Goal: Task Accomplishment & Management: Complete application form

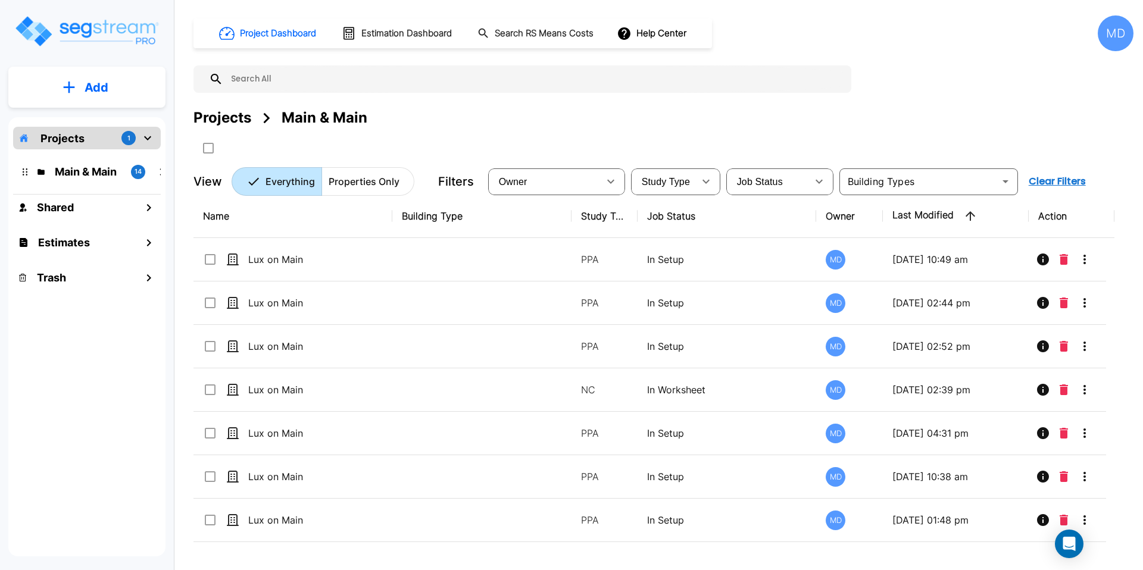
click at [80, 36] on img "mailbox folders" at bounding box center [87, 31] width 146 height 34
click at [113, 68] on div "Add" at bounding box center [86, 87] width 157 height 41
click at [104, 79] on p "Add" at bounding box center [97, 88] width 24 height 18
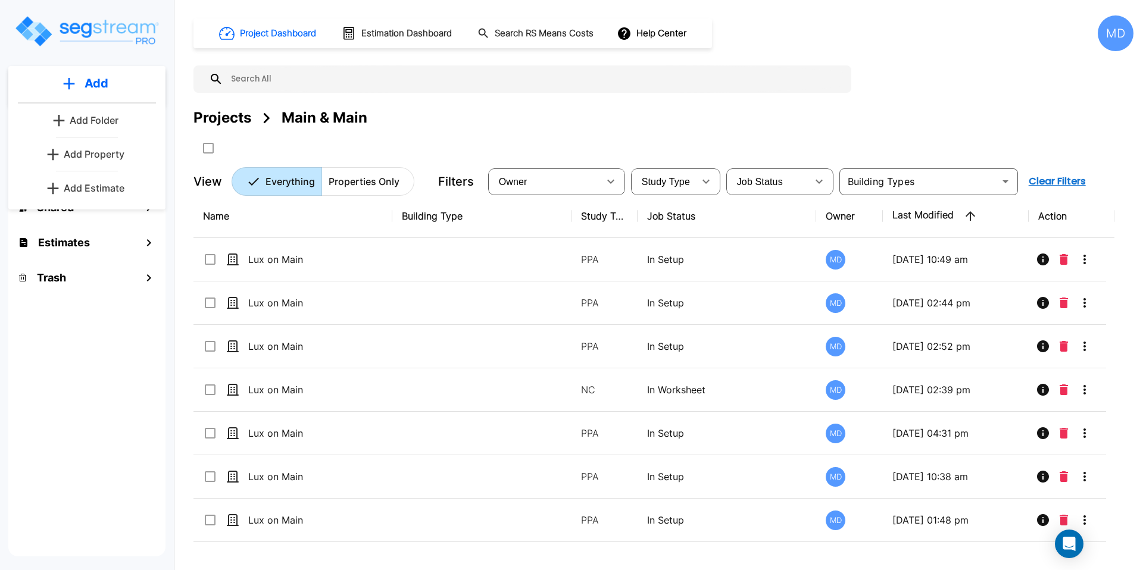
click at [114, 183] on p "Add Estimate" at bounding box center [94, 188] width 61 height 14
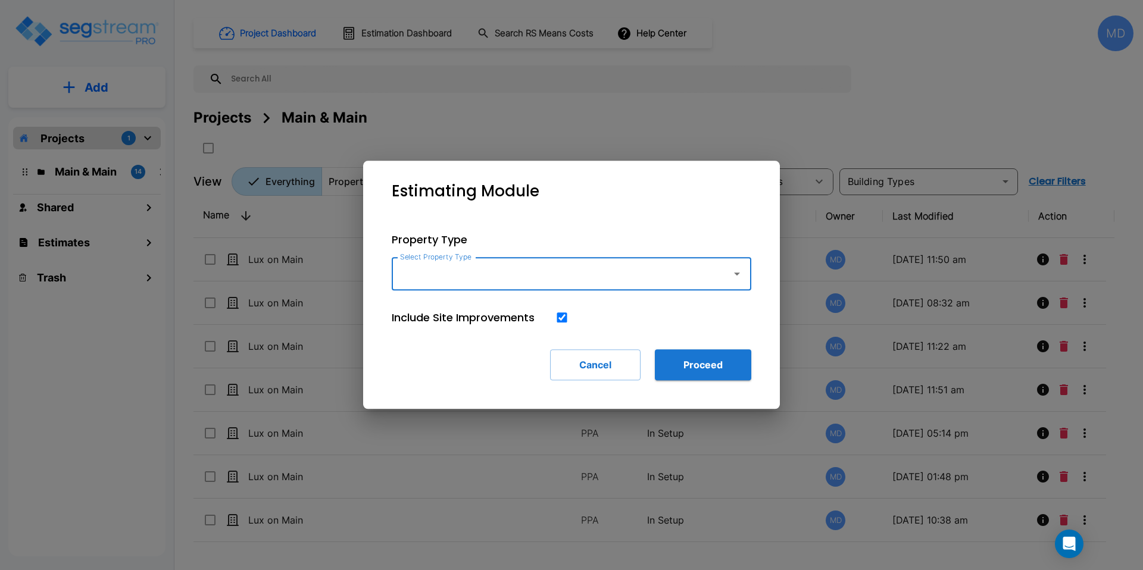
click at [642, 282] on input "Select Property Type" at bounding box center [558, 274] width 323 height 23
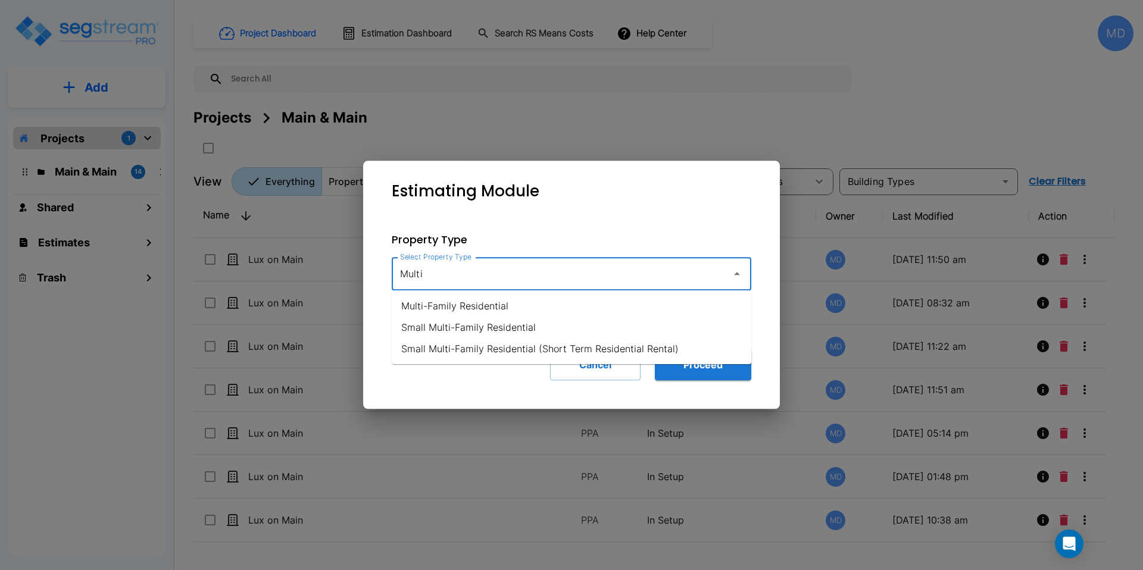
click at [468, 308] on li "Multi-Family Residential" at bounding box center [572, 305] width 360 height 21
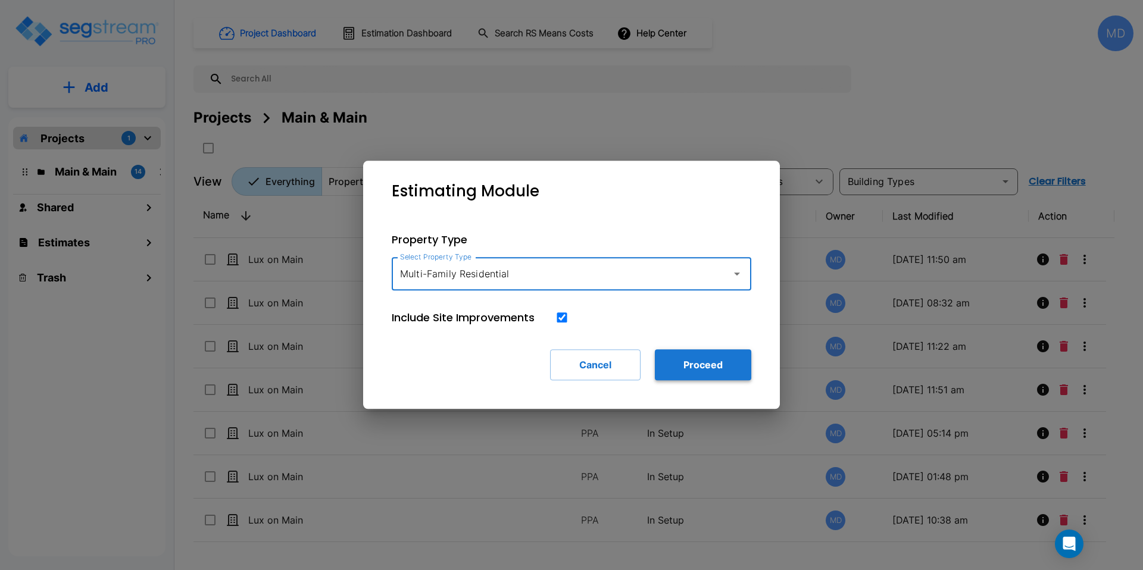
type input "Multi-Family Residential"
click at [670, 359] on button "Proceed" at bounding box center [703, 364] width 96 height 31
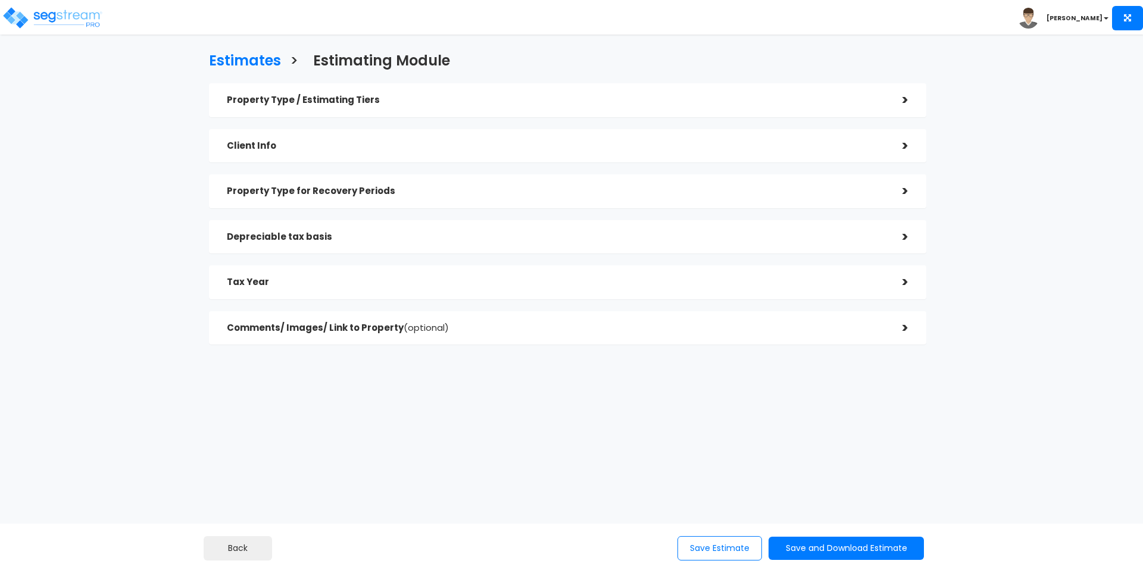
checkbox input "true"
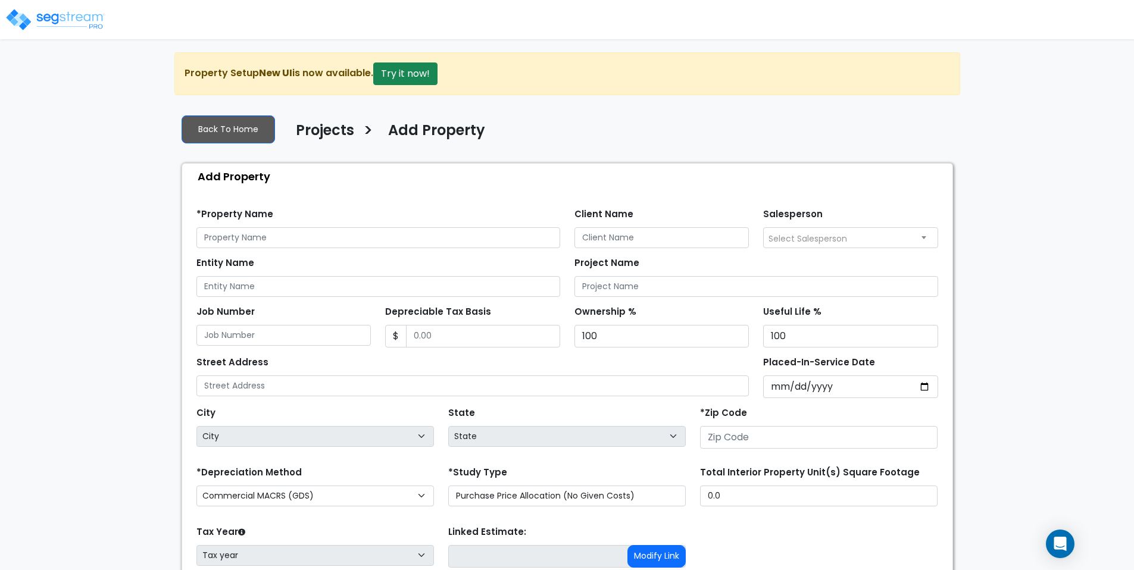
click at [62, 17] on img at bounding box center [55, 20] width 101 height 24
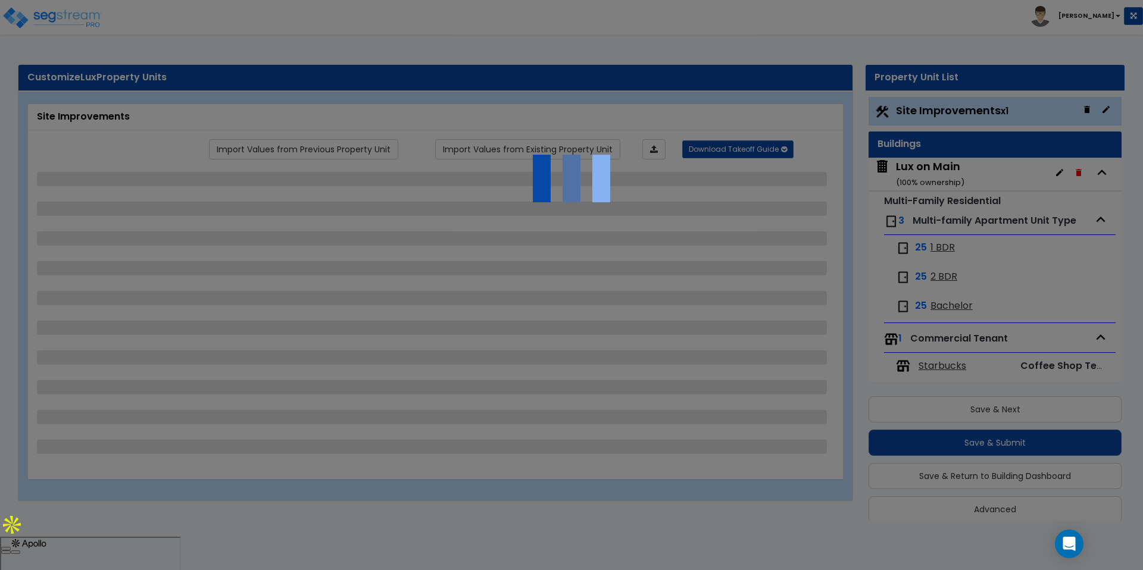
scroll to position [13, 0]
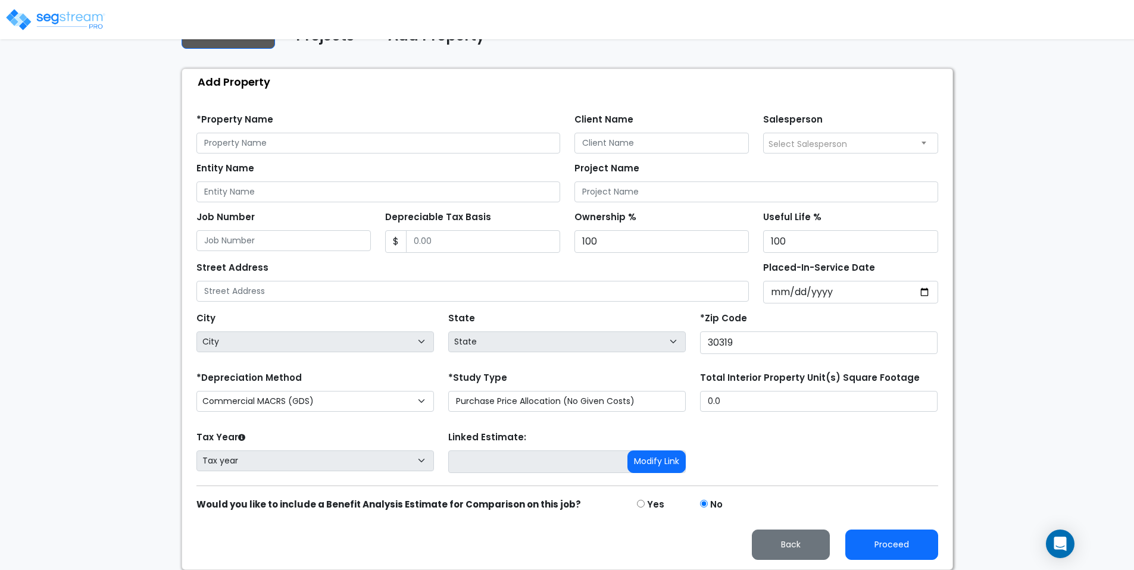
scroll to position [62, 0]
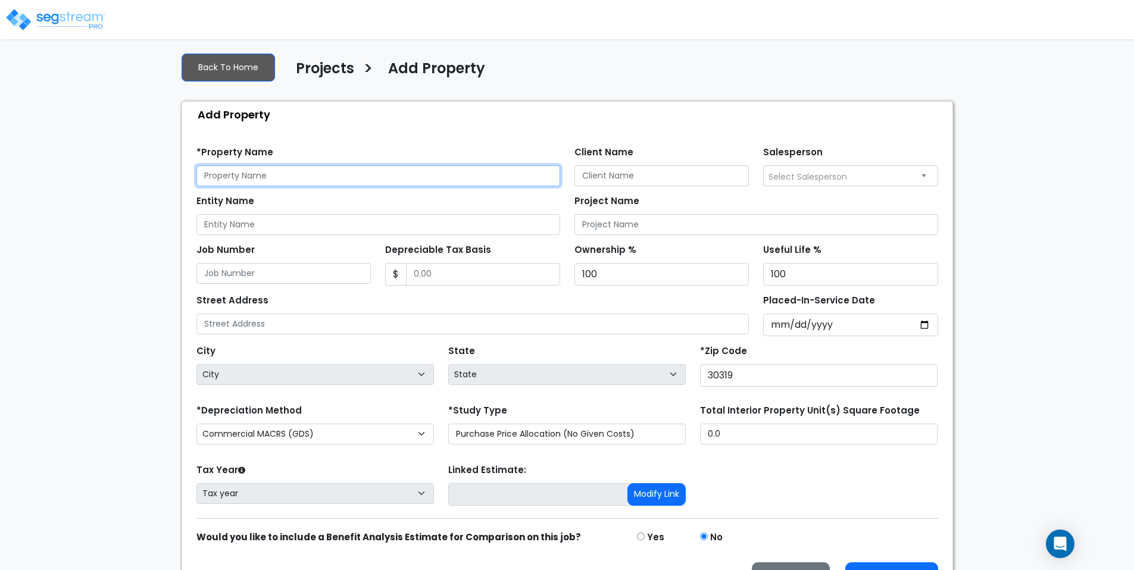
click at [228, 180] on input "text" at bounding box center [378, 175] width 364 height 21
type input "Lux on Main"
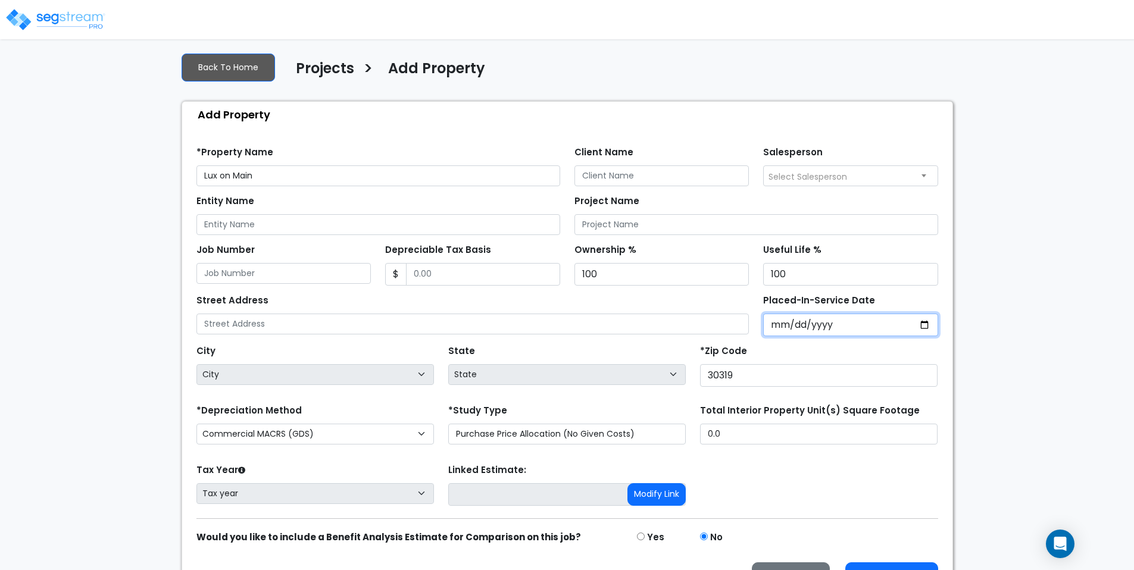
click at [838, 318] on input "2025-07-08" at bounding box center [850, 325] width 175 height 23
click at [925, 321] on input "2025-07-08" at bounding box center [850, 325] width 175 height 23
type input "2025-07-03"
select select "2025"
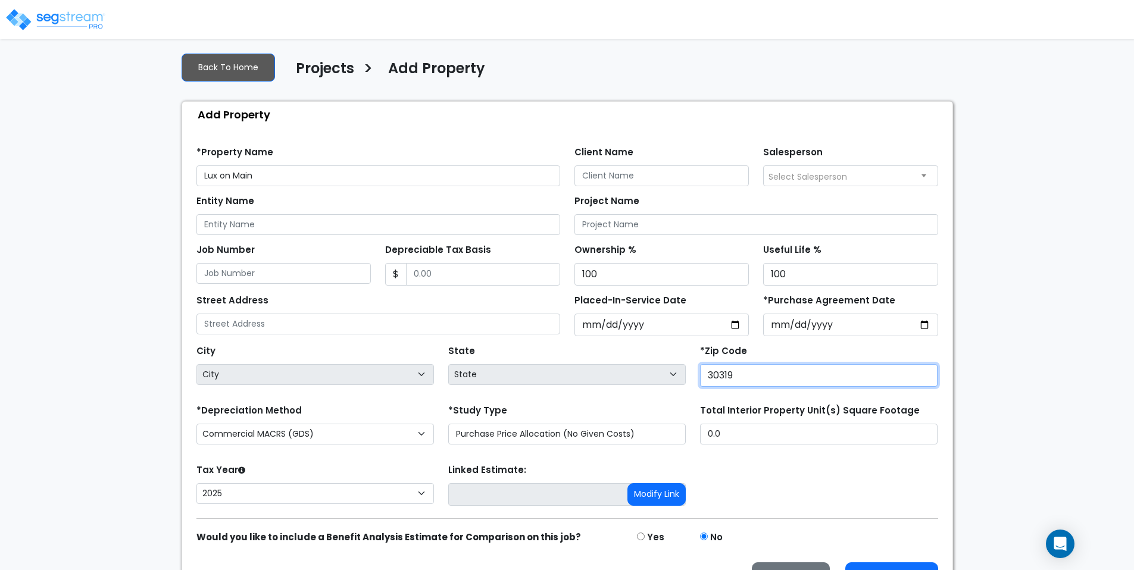
click at [726, 377] on input "30319" at bounding box center [819, 375] width 238 height 23
click at [736, 374] on input "30319" at bounding box center [819, 375] width 238 height 23
drag, startPoint x: 736, startPoint y: 374, endPoint x: 690, endPoint y: 372, distance: 45.9
click at [690, 372] on div "City City State State National Average AB AK AL AR AZ BC CA CO CT DC DE FL GA H…" at bounding box center [567, 363] width 756 height 54
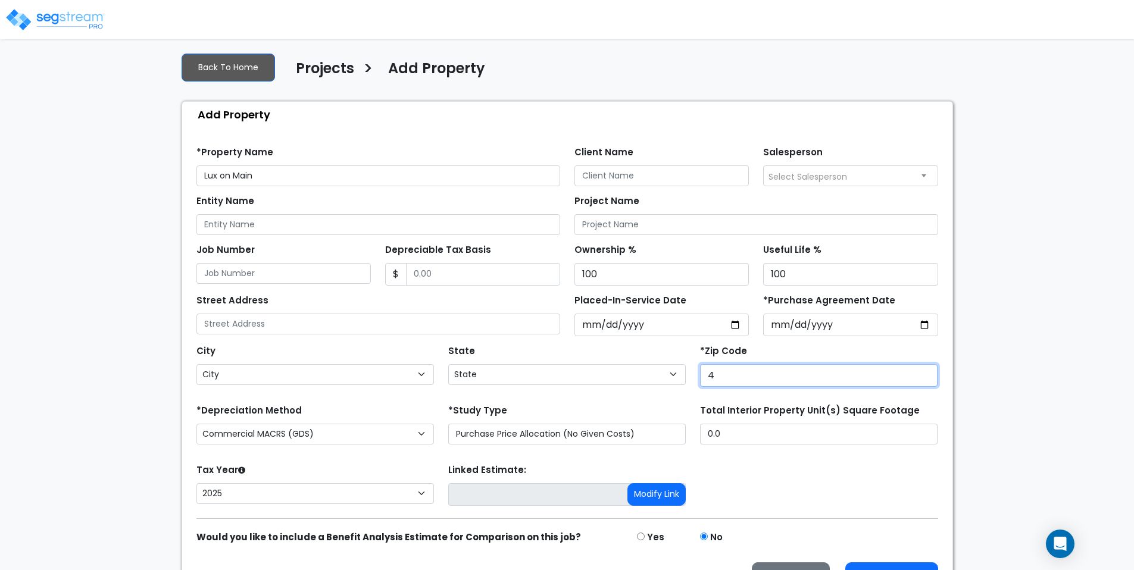
type input "45"
select select "OH"
type input "45202"
click at [753, 453] on form "*Property Name Lux on Main Client Name Salesperson Entity Name $" at bounding box center [567, 365] width 742 height 455
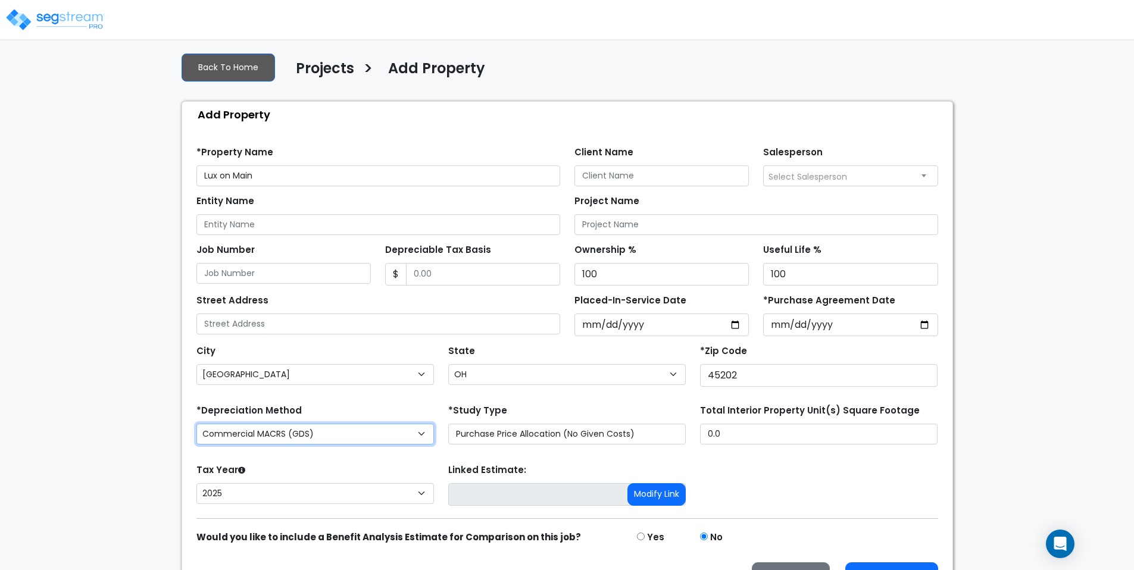
click at [418, 437] on select "Commercial MACRS (GDS) Residential Rental MACRS (GDS) Commercial MACRS (GDS) QI…" at bounding box center [315, 434] width 238 height 21
select select "RRM(_39"
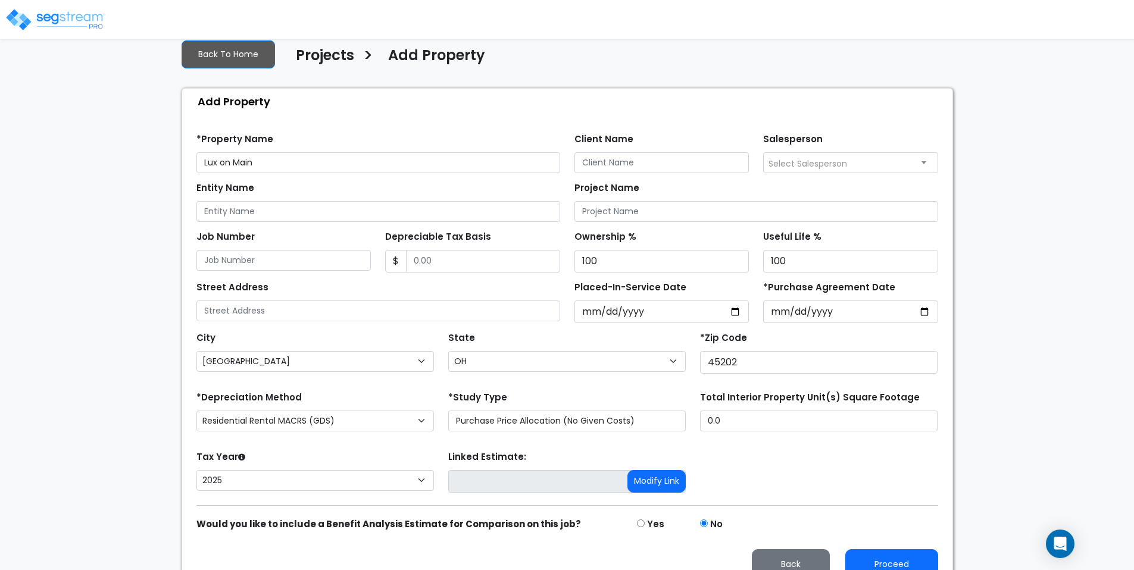
scroll to position [77, 0]
